Goal: Task Accomplishment & Management: Use online tool/utility

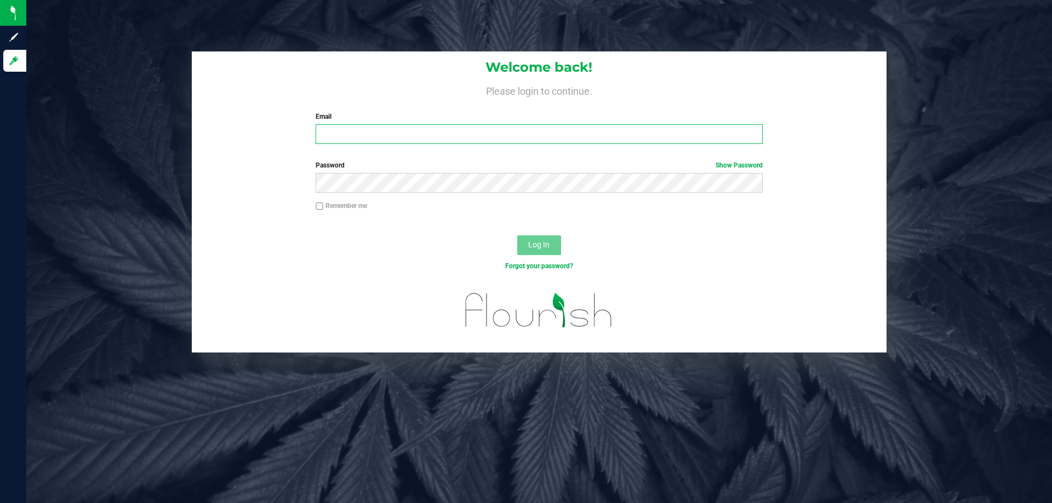
click at [434, 143] on input "Email" at bounding box center [539, 134] width 447 height 20
type input "[EMAIL_ADDRESS][DOMAIN_NAME]"
click at [517, 236] on button "Log In" at bounding box center [539, 246] width 44 height 20
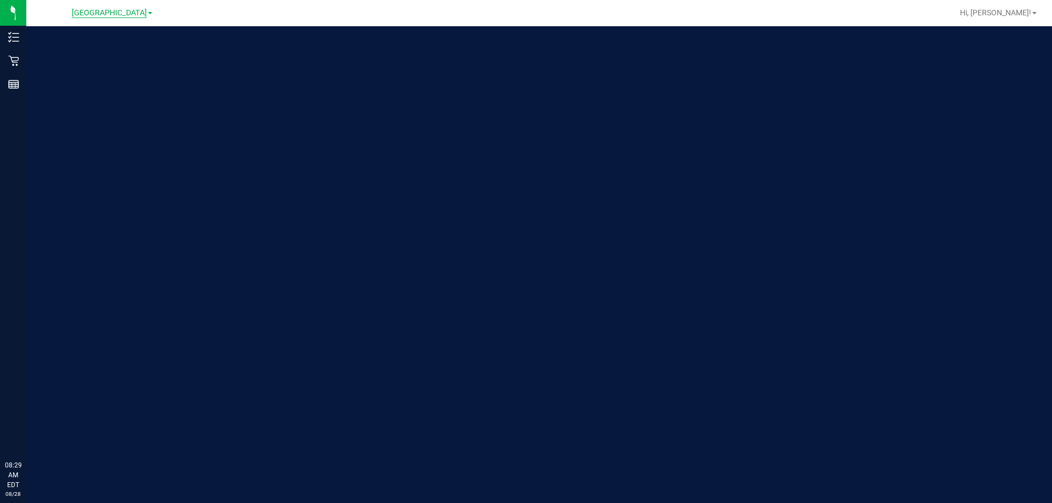
click at [100, 18] on span "[GEOGRAPHIC_DATA]" at bounding box center [109, 13] width 75 height 10
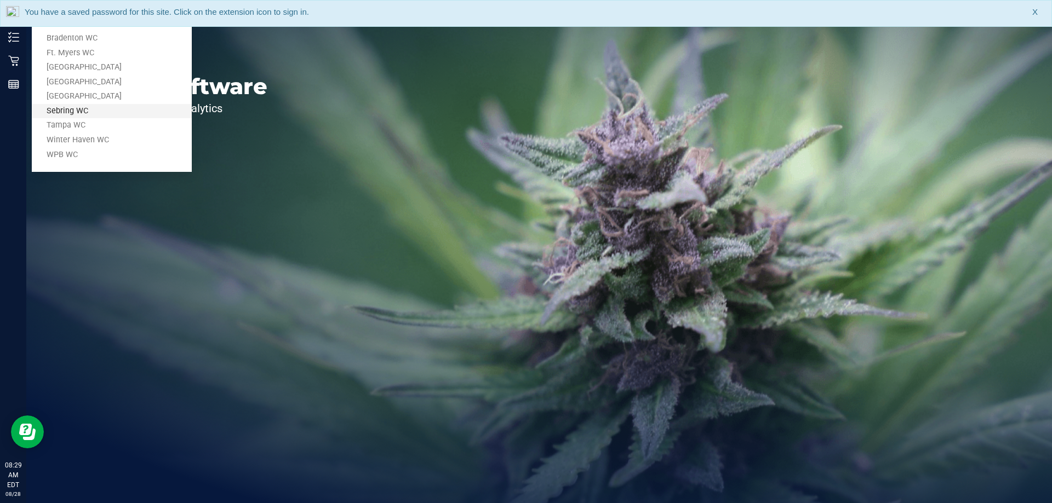
click at [93, 117] on link "Sebring WC" at bounding box center [112, 111] width 160 height 15
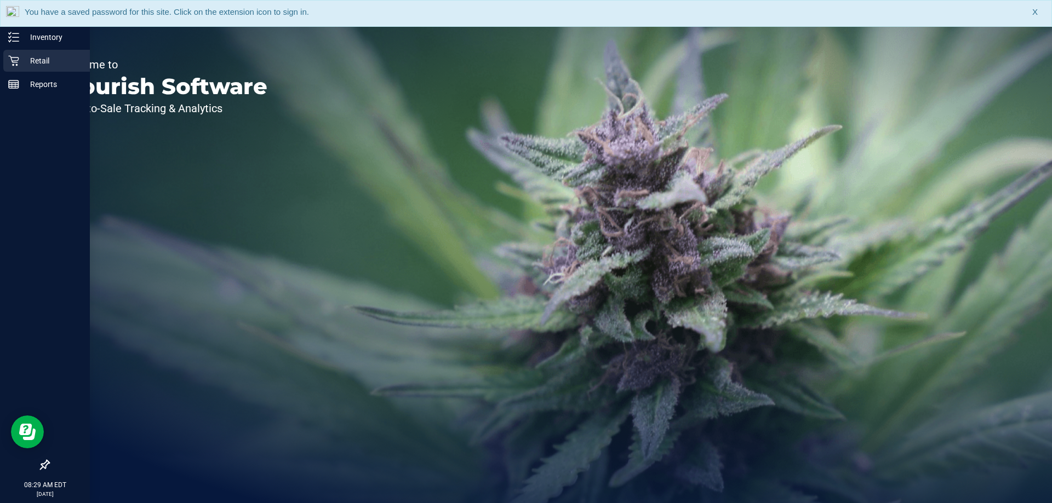
click at [14, 61] on icon at bounding box center [13, 61] width 10 height 10
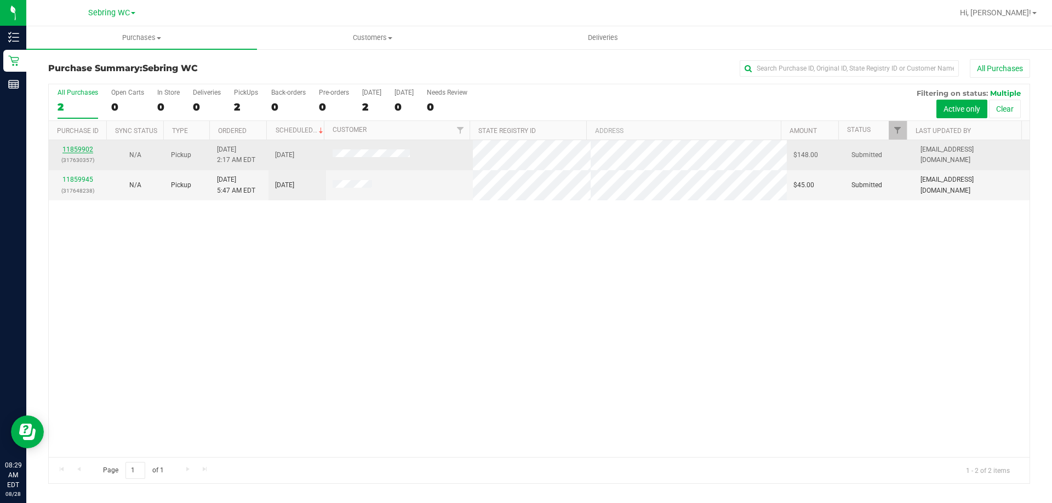
click at [78, 151] on link "11859902" at bounding box center [77, 150] width 31 height 8
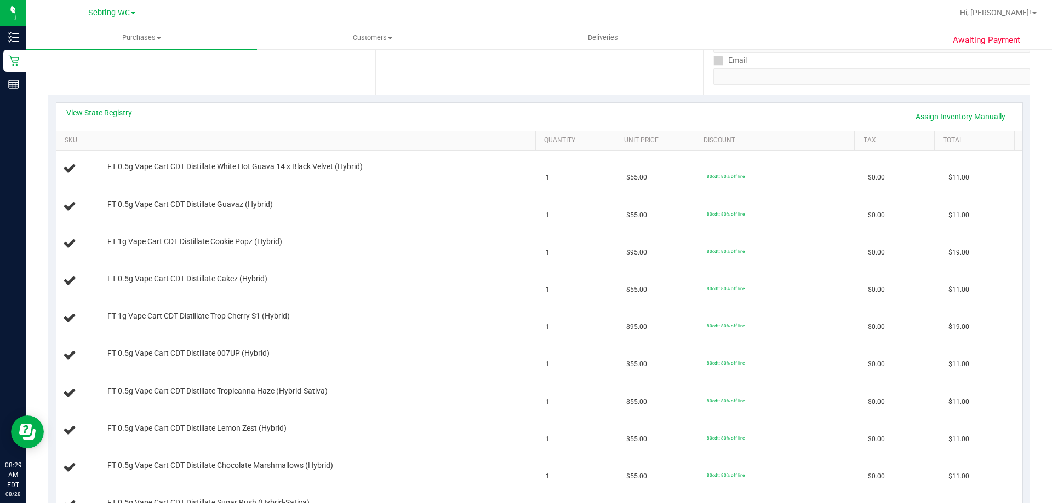
scroll to position [164, 0]
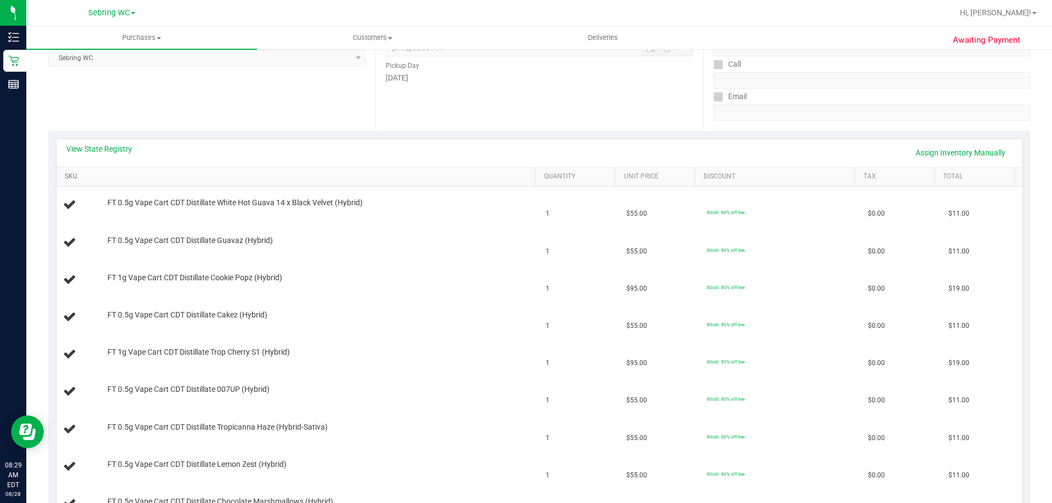
click at [155, 178] on link "SKU" at bounding box center [298, 177] width 466 height 9
click at [114, 144] on link "View State Registry" at bounding box center [99, 149] width 66 height 11
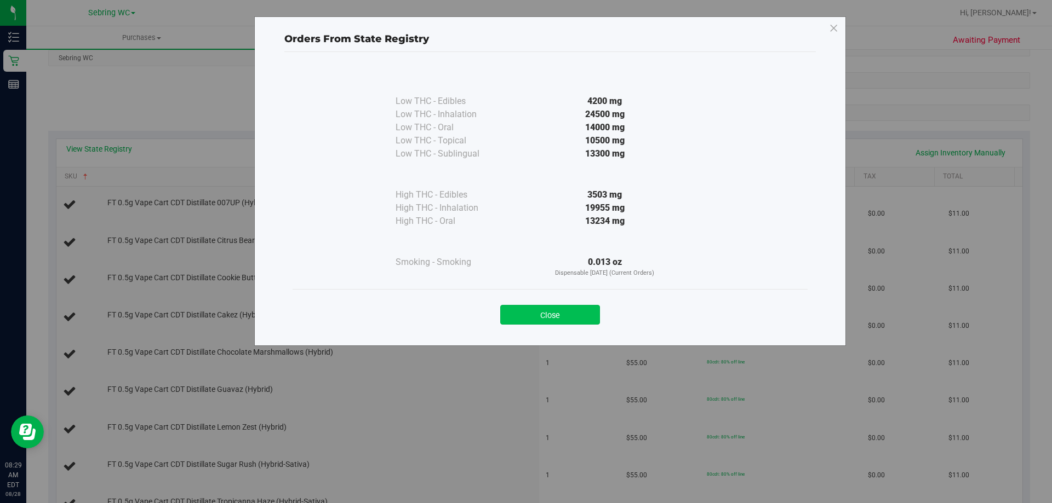
click at [517, 311] on button "Close" at bounding box center [550, 315] width 100 height 20
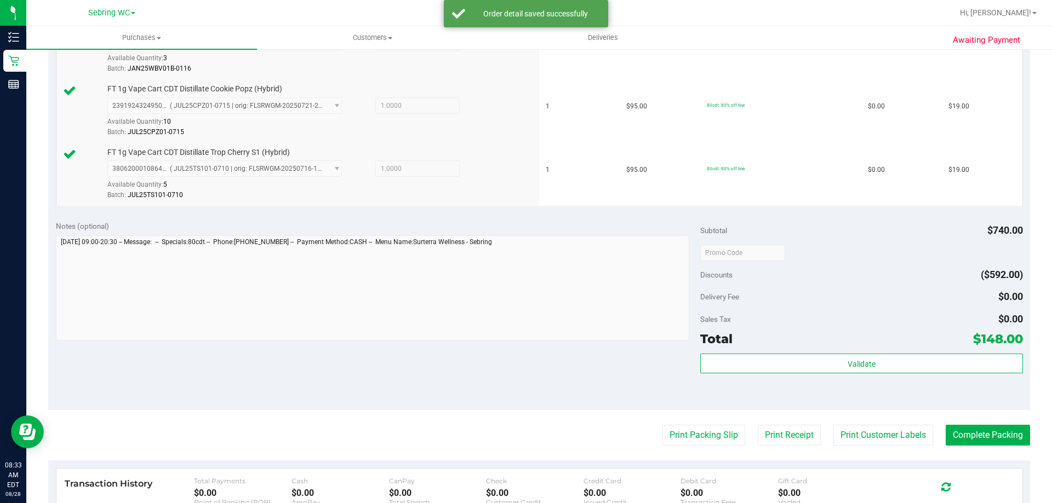
scroll to position [974, 0]
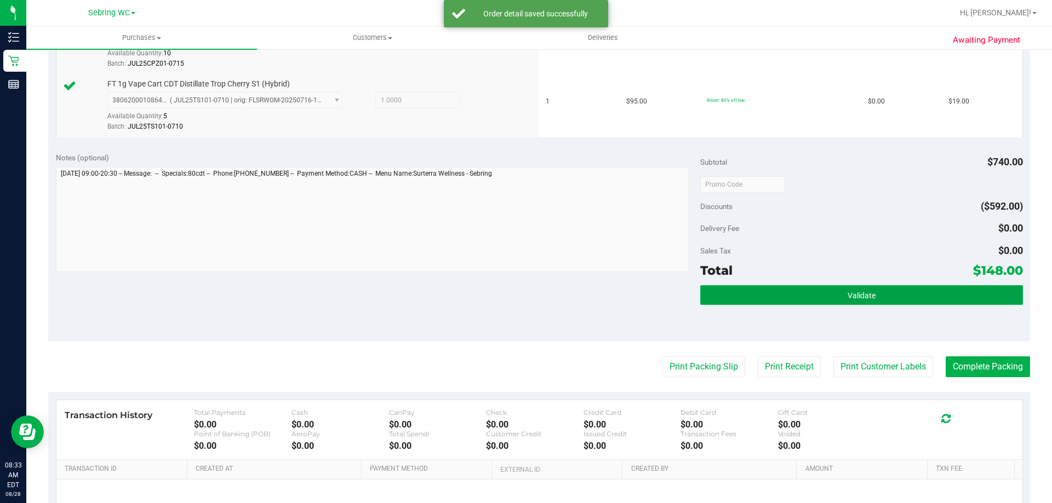
click at [772, 300] on button "Validate" at bounding box center [861, 295] width 322 height 20
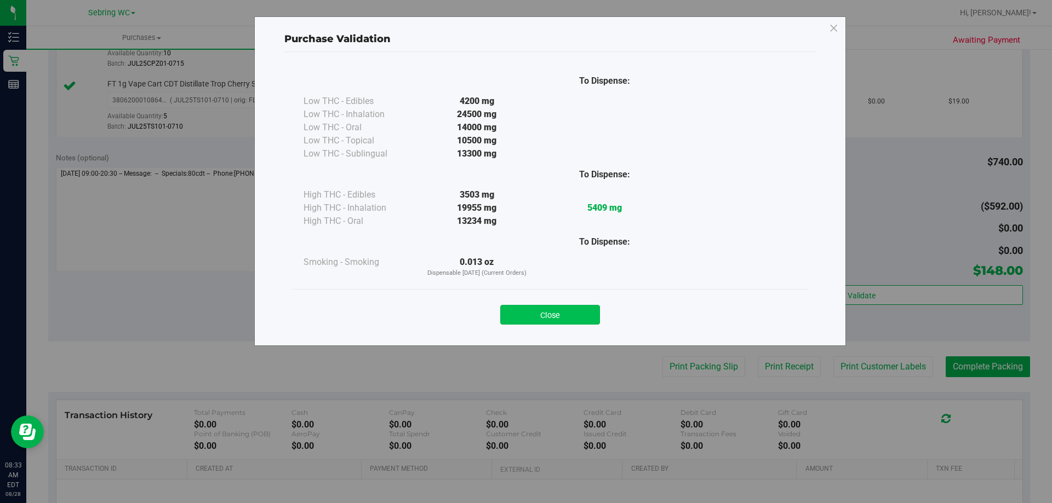
click at [533, 315] on button "Close" at bounding box center [550, 315] width 100 height 20
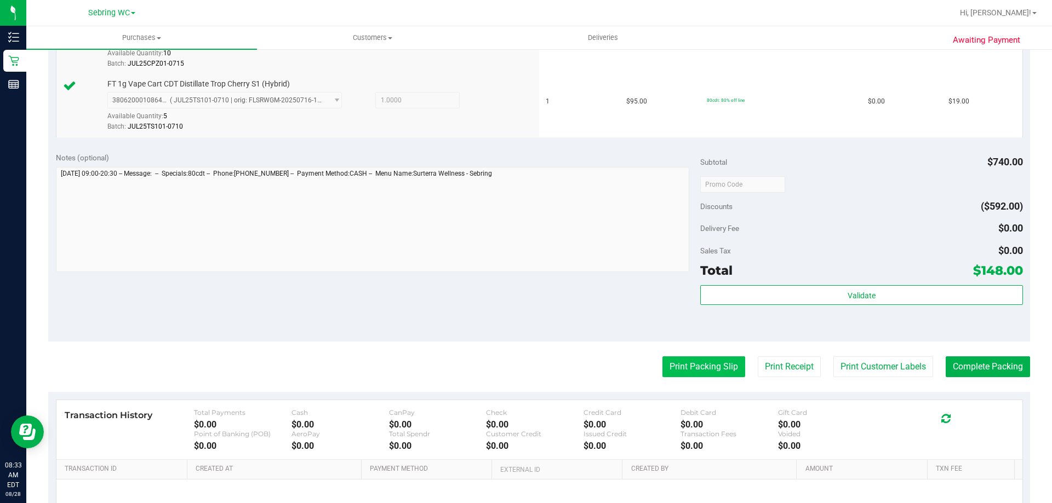
click at [688, 364] on button "Print Packing Slip" at bounding box center [703, 367] width 83 height 21
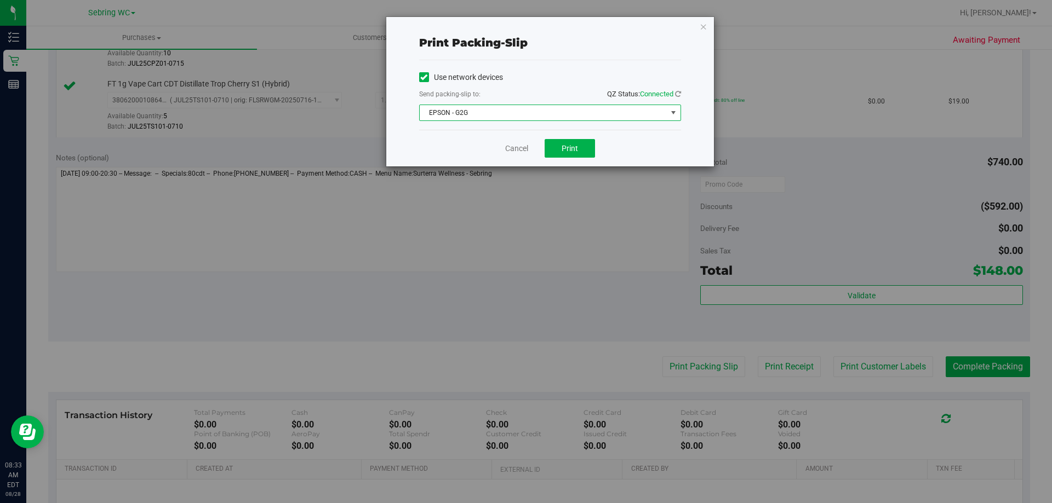
click at [551, 107] on span "EPSON - G2G" at bounding box center [543, 112] width 247 height 15
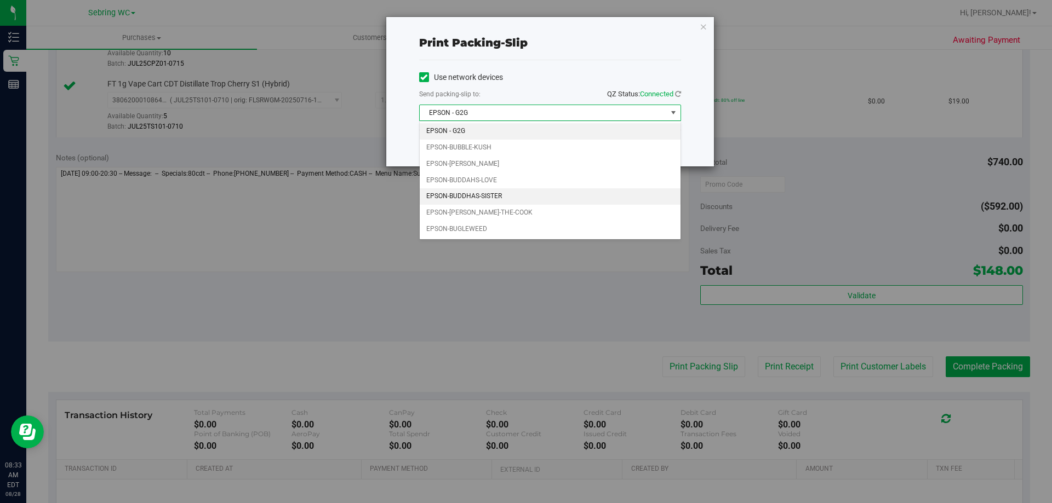
click at [478, 188] on li "EPSON-BUDDHAS-SISTER" at bounding box center [550, 196] width 261 height 16
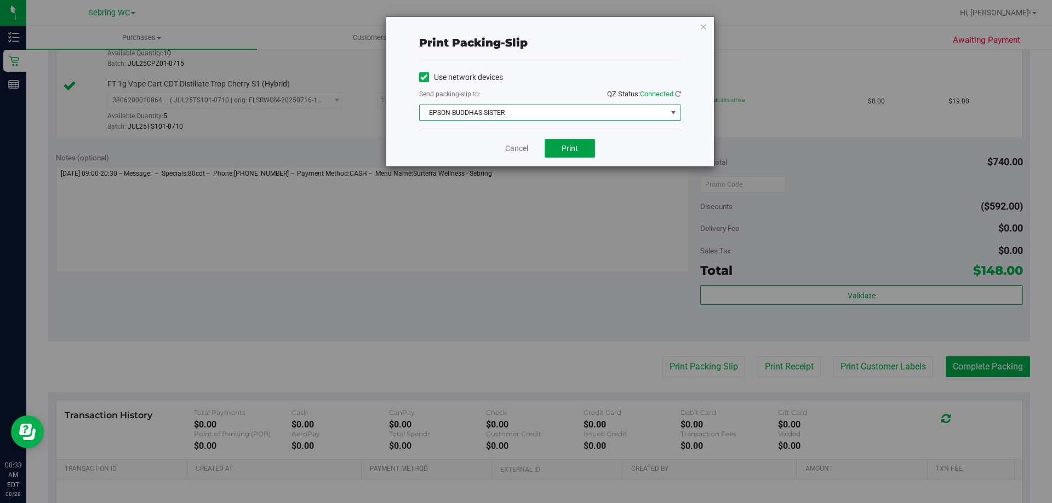
click at [561, 145] on button "Print" at bounding box center [570, 148] width 50 height 19
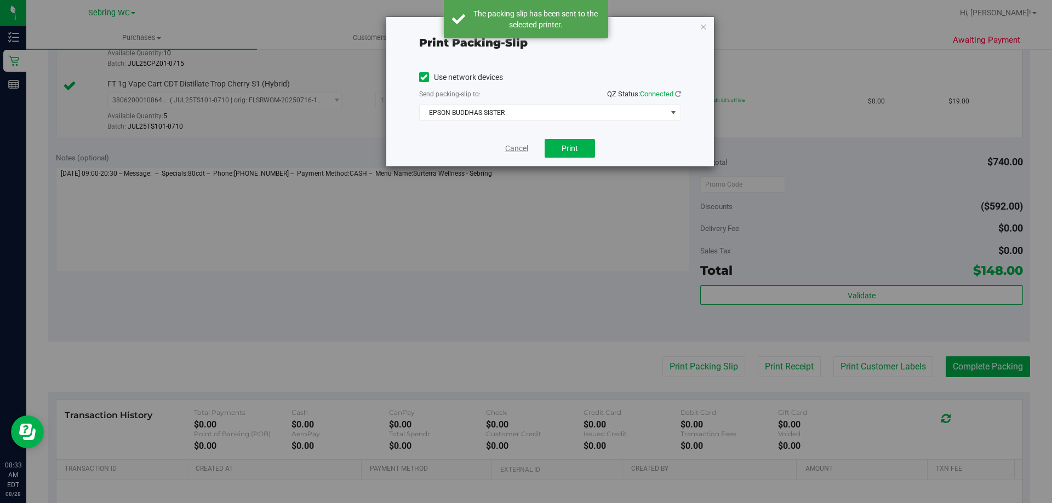
click at [514, 149] on link "Cancel" at bounding box center [516, 149] width 23 height 12
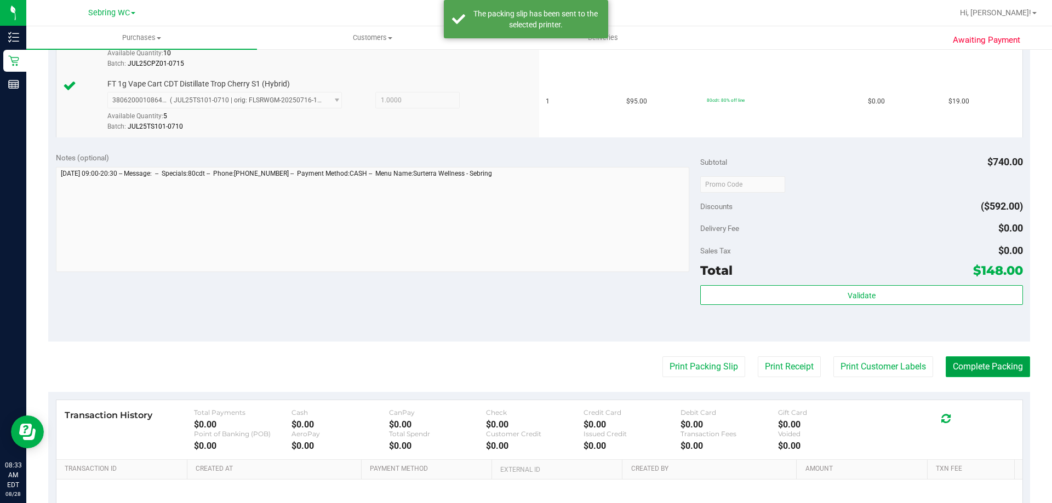
click at [956, 363] on button "Complete Packing" at bounding box center [988, 367] width 84 height 21
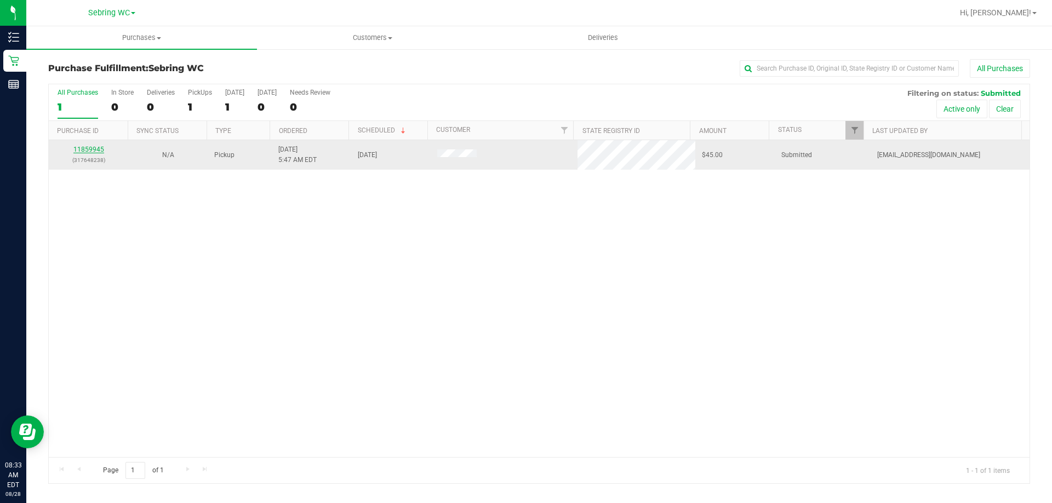
click at [88, 148] on link "11859945" at bounding box center [88, 150] width 31 height 8
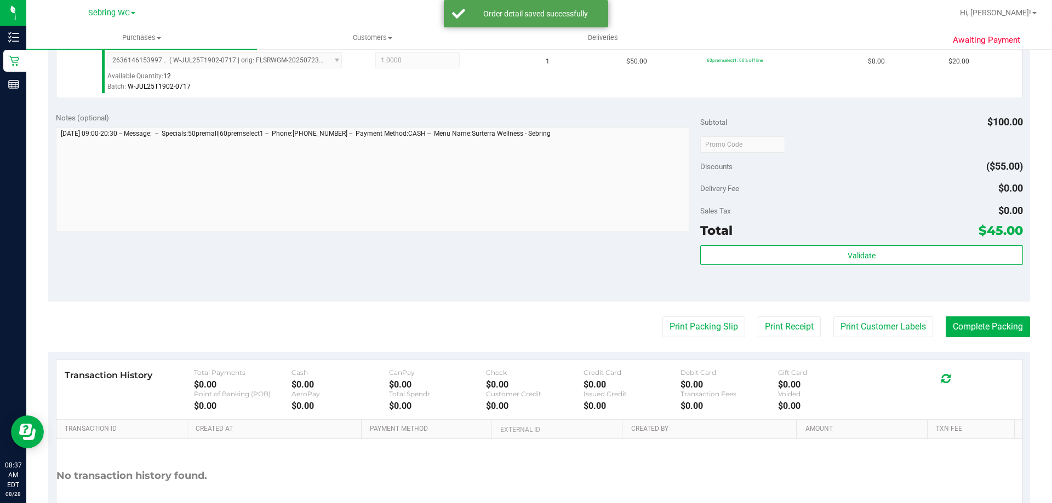
scroll to position [380, 0]
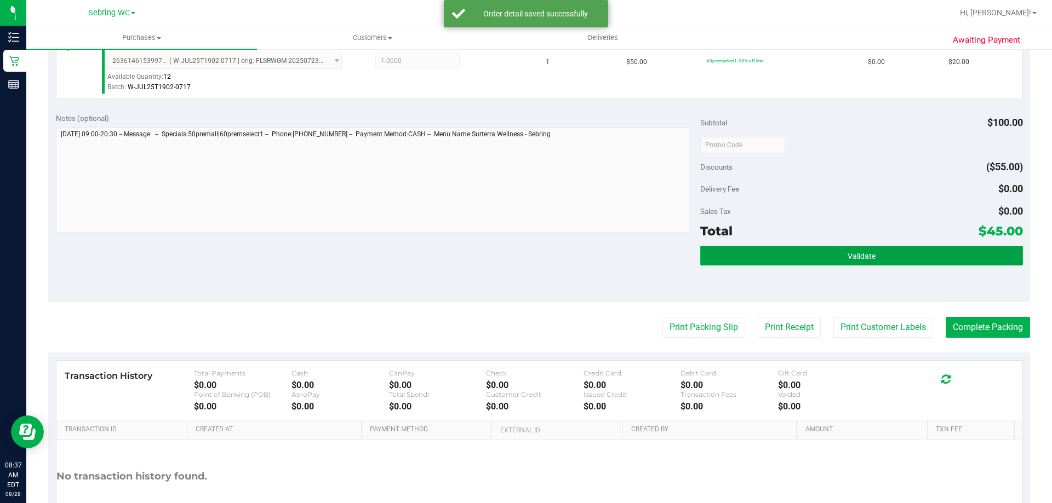
click at [778, 250] on button "Validate" at bounding box center [861, 256] width 322 height 20
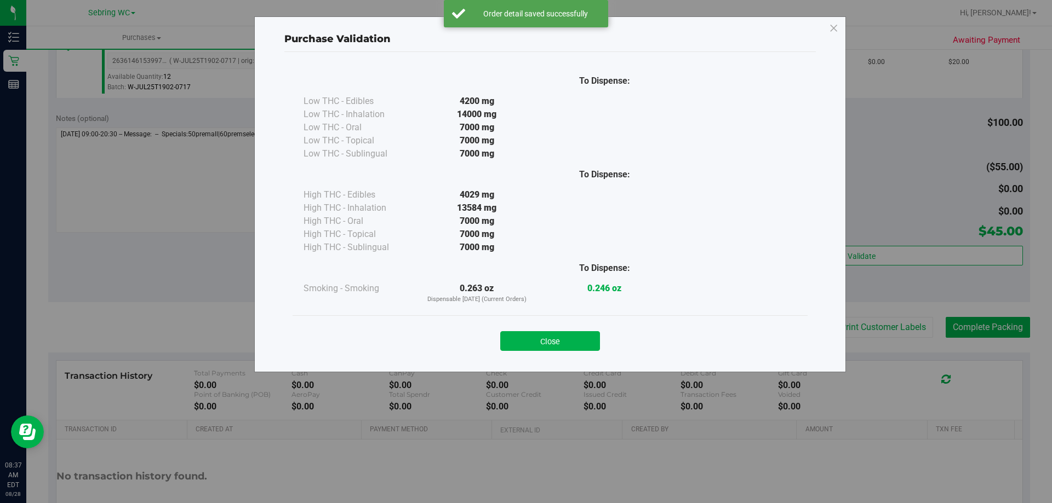
click at [683, 329] on div "Close" at bounding box center [550, 337] width 499 height 27
click at [564, 341] on button "Close" at bounding box center [550, 341] width 100 height 20
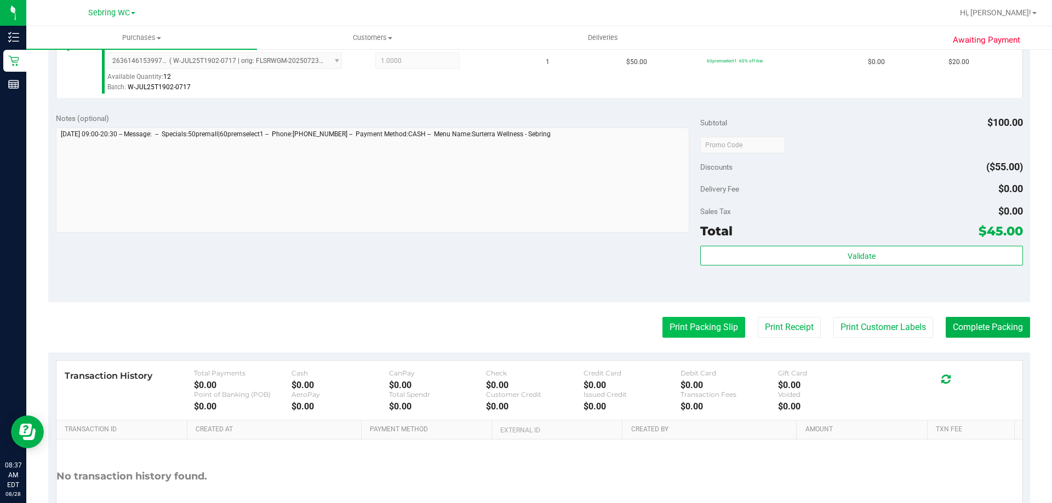
click at [697, 329] on button "Print Packing Slip" at bounding box center [703, 327] width 83 height 21
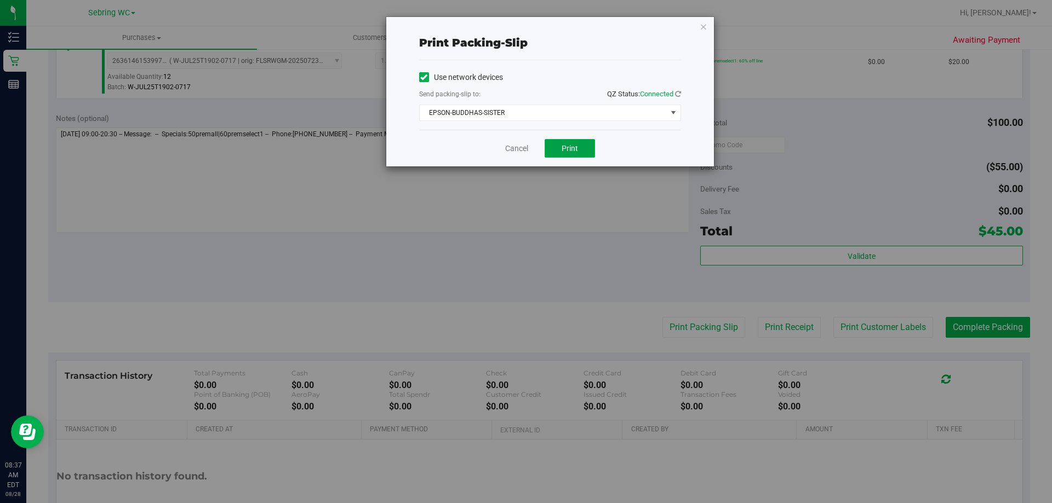
click at [592, 154] on button "Print" at bounding box center [570, 148] width 50 height 19
click at [519, 152] on link "Cancel" at bounding box center [516, 149] width 23 height 12
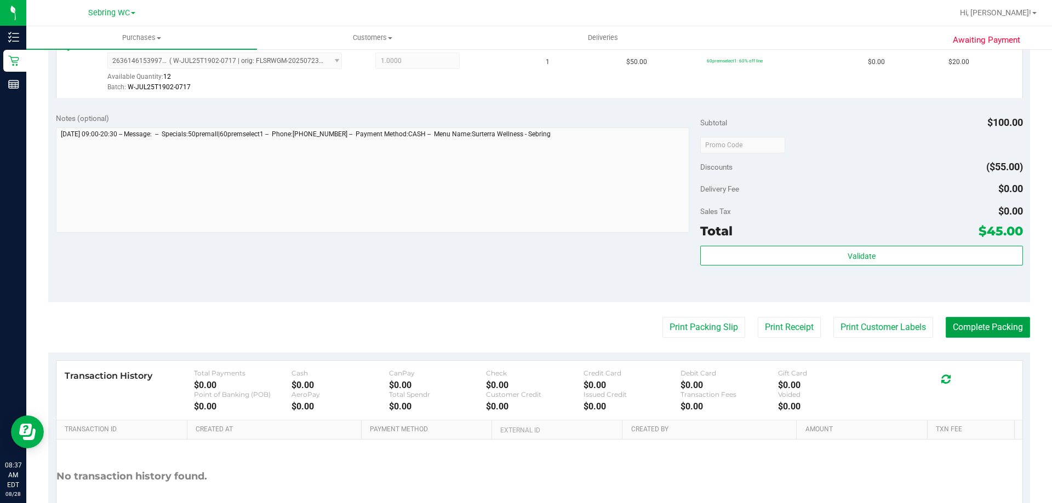
click at [975, 334] on button "Complete Packing" at bounding box center [988, 327] width 84 height 21
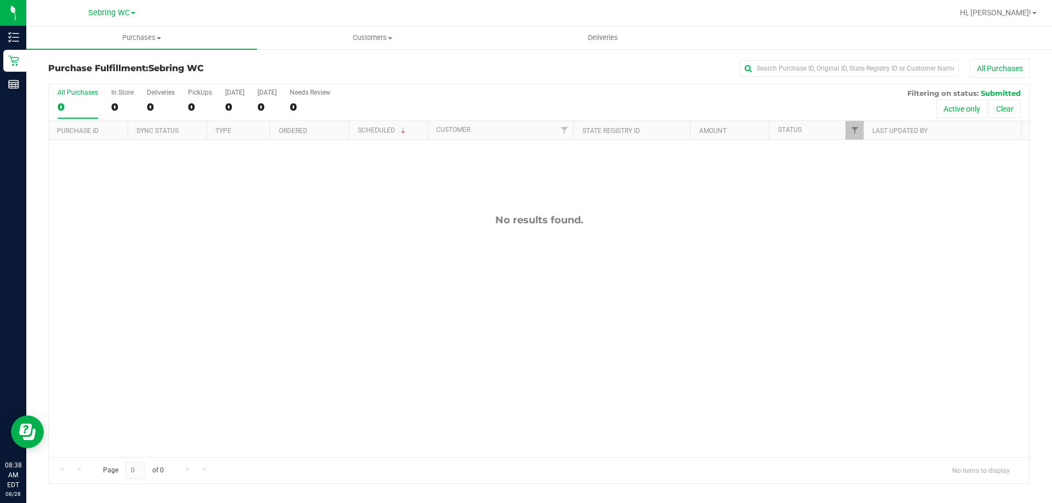
click at [1010, 43] on ul "Purchases Summary of purchases Fulfillment All purchases Customers All customer…" at bounding box center [552, 38] width 1052 height 24
click at [1015, 15] on span "Hi, [PERSON_NAME]!" at bounding box center [995, 12] width 71 height 9
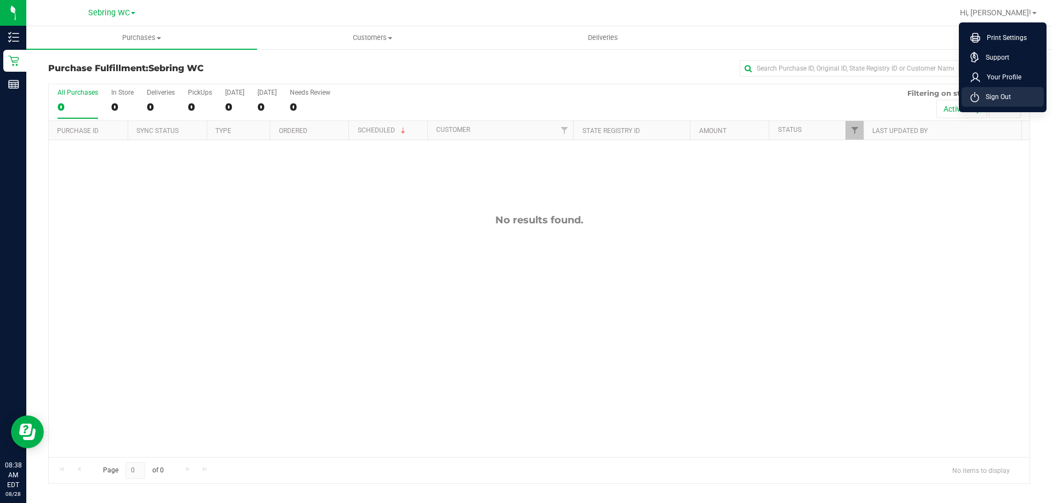
click at [992, 99] on span "Sign Out" at bounding box center [995, 96] width 32 height 11
